Goal: Task Accomplishment & Management: Manage account settings

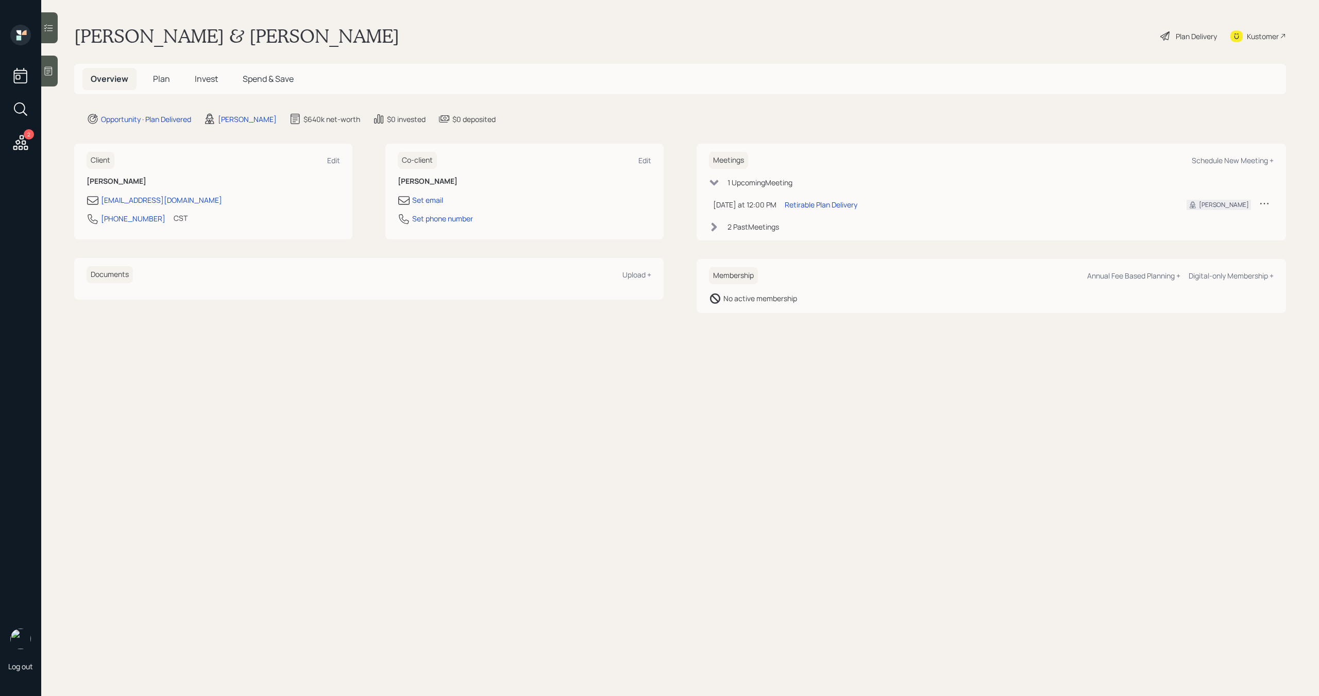
click at [162, 83] on span "Plan" at bounding box center [161, 78] width 17 height 11
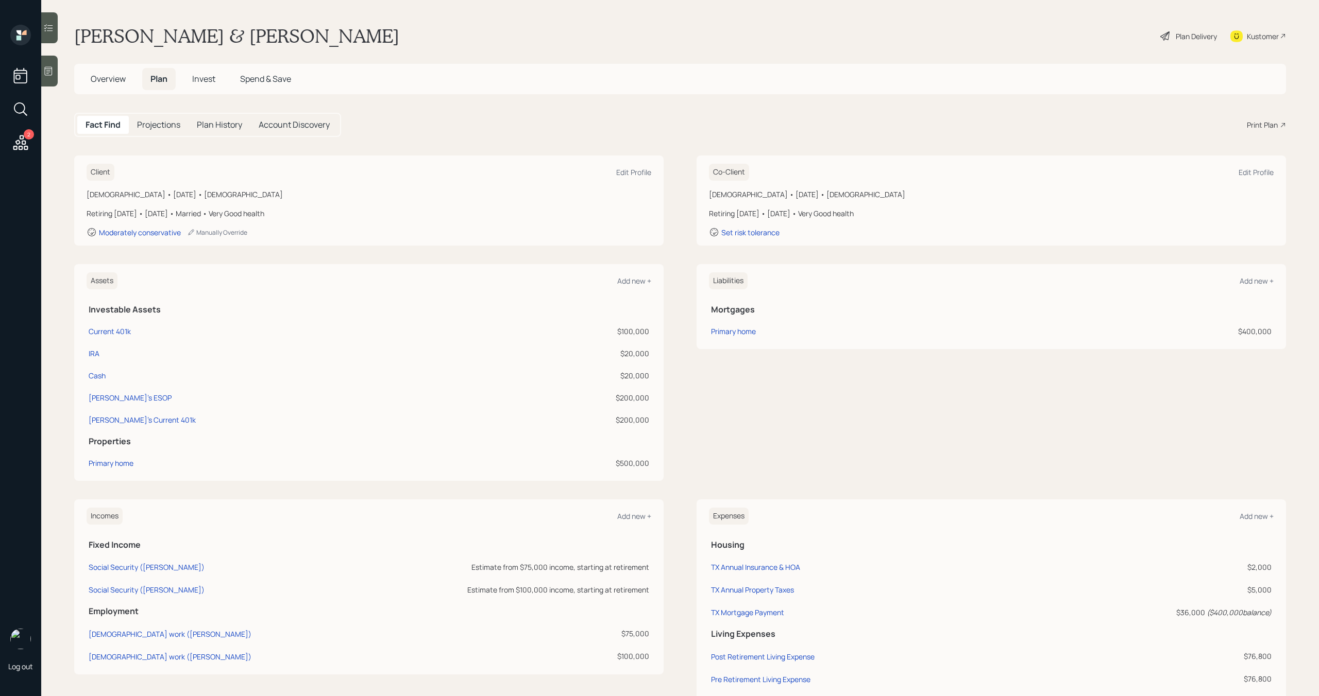
click at [1171, 32] on div "Plan Delivery" at bounding box center [1188, 36] width 59 height 23
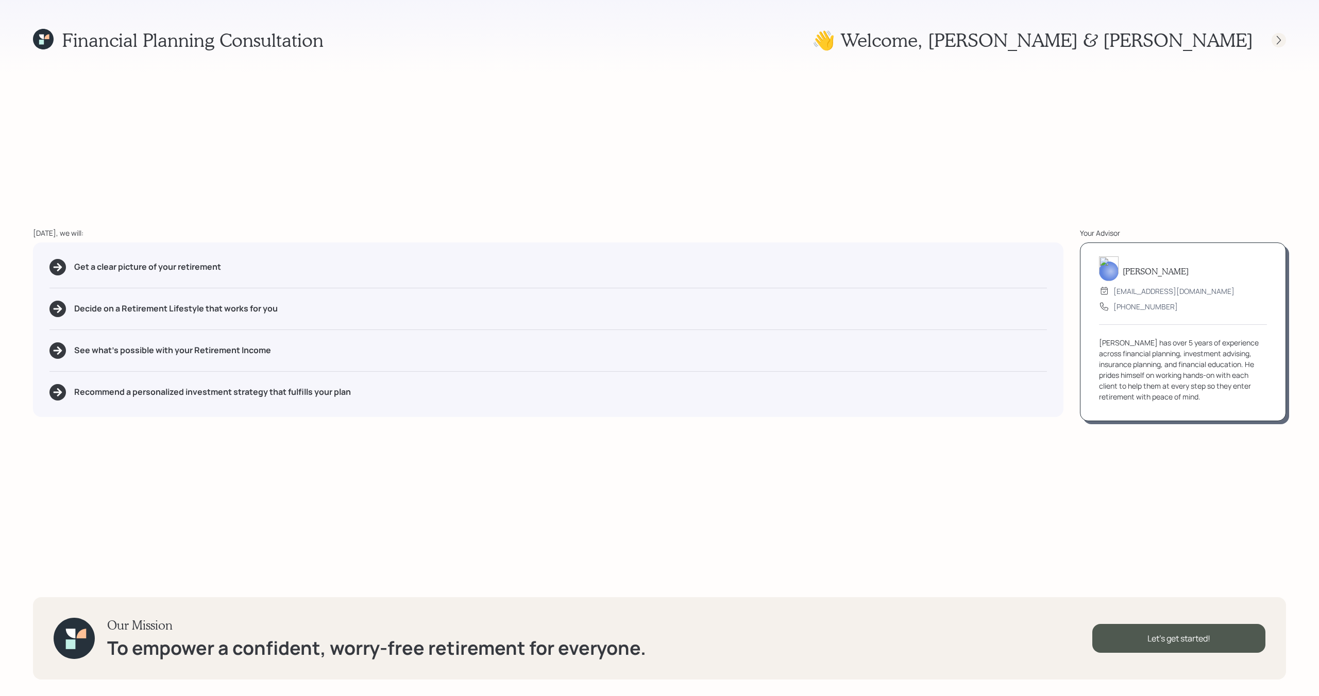
click at [1283, 40] on icon at bounding box center [1278, 40] width 10 height 10
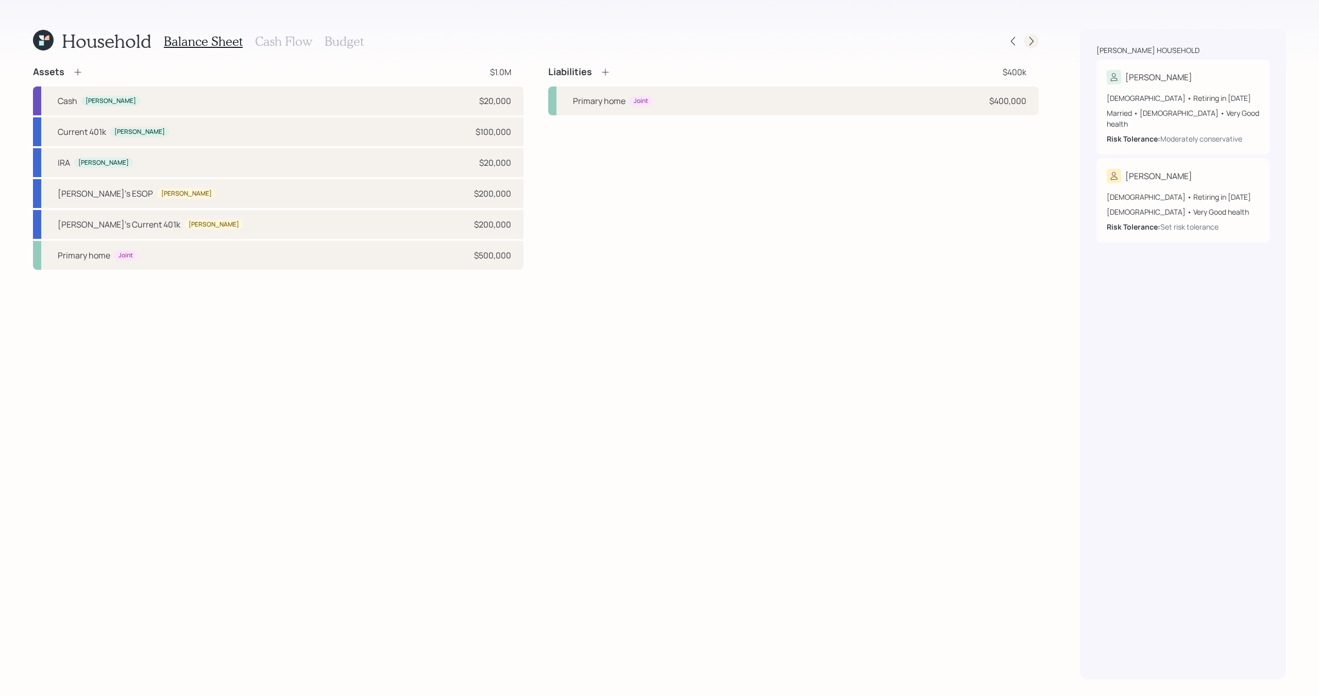
click at [1033, 45] on icon at bounding box center [1031, 41] width 10 height 10
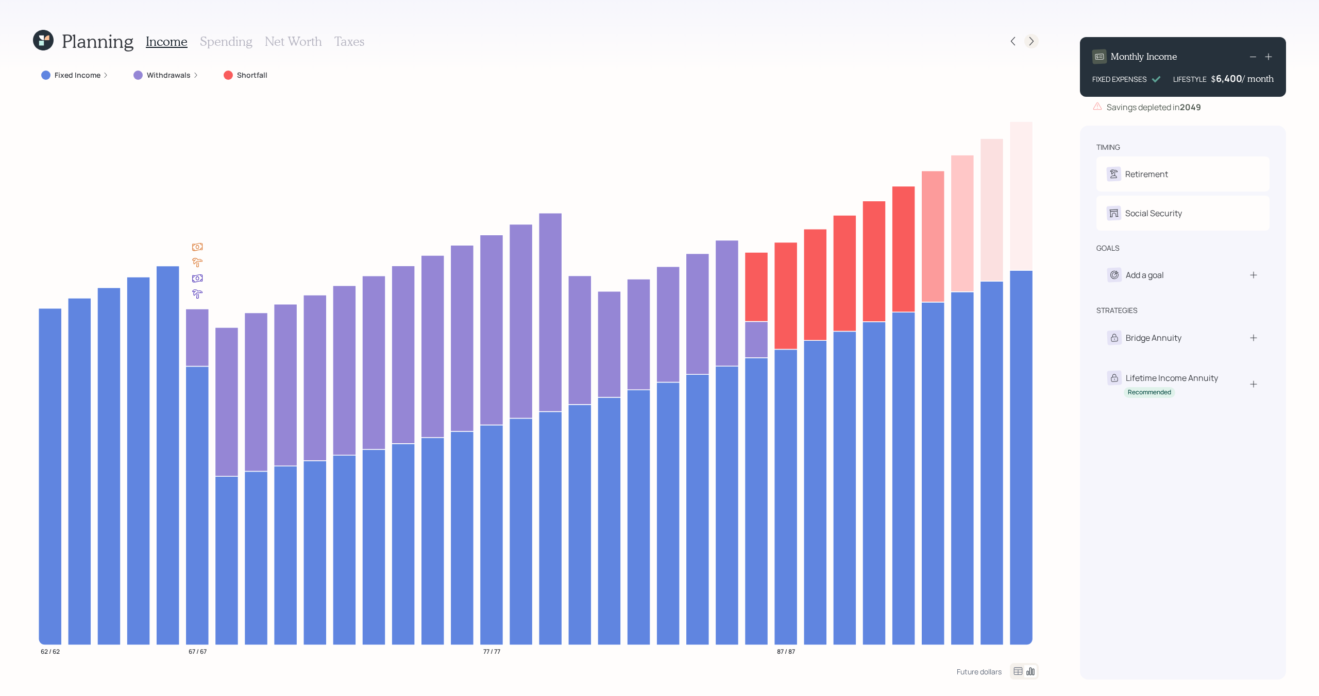
click at [1036, 42] on icon at bounding box center [1031, 41] width 10 height 10
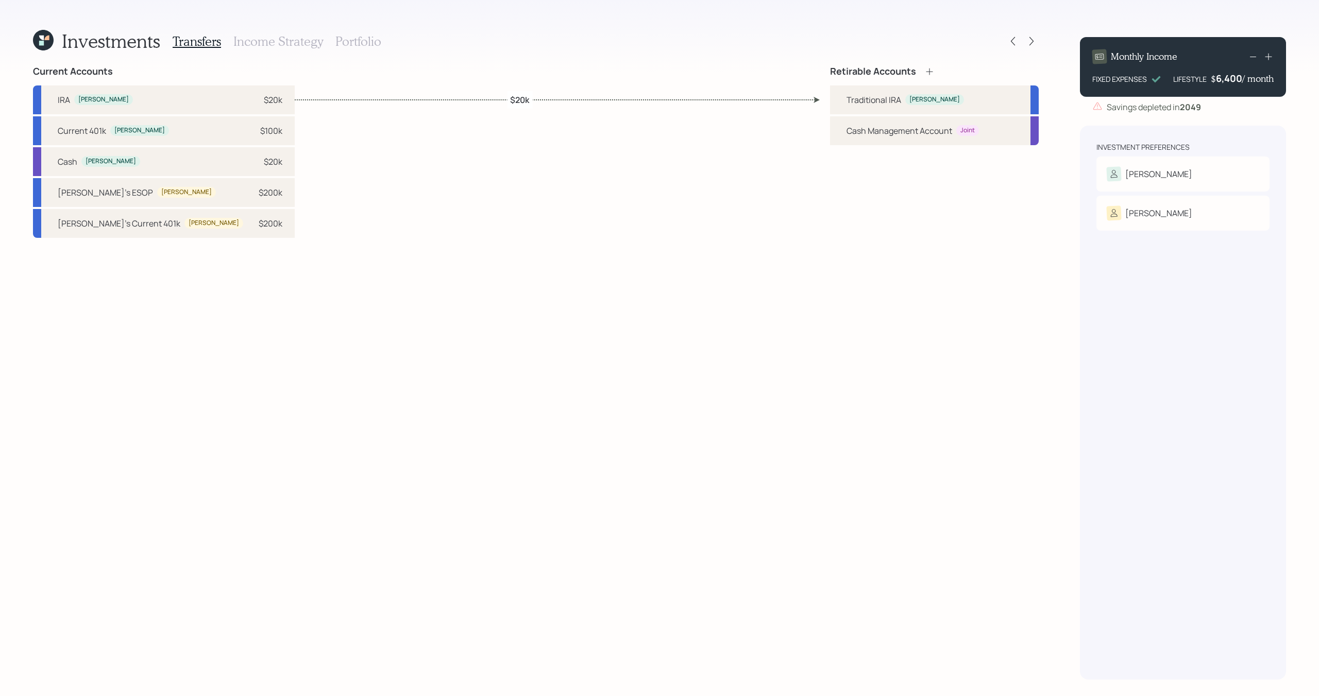
click at [1036, 42] on icon at bounding box center [1031, 41] width 10 height 10
